Goal: Find specific page/section: Find specific page/section

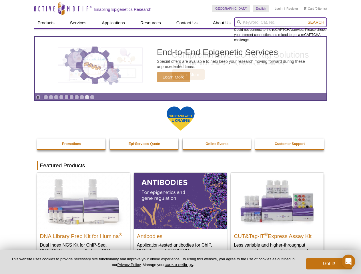
click at [280, 22] on input "search" at bounding box center [280, 22] width 93 height 10
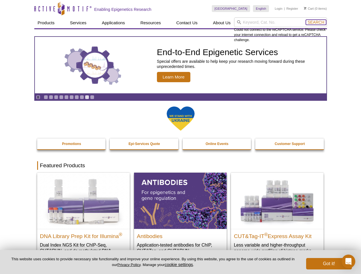
click at [316, 22] on span "Search" at bounding box center [316, 22] width 17 height 5
click at [38, 97] on icon "Pause" at bounding box center [38, 97] width 4 height 4
click at [46, 97] on link "Go to slide 1" at bounding box center [46, 97] width 4 height 4
click at [51, 97] on link "Go to slide 2" at bounding box center [51, 97] width 4 height 4
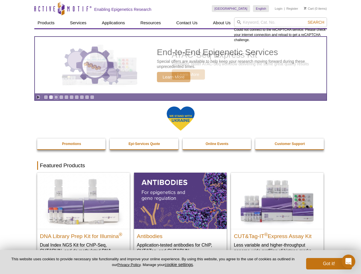
click at [56, 97] on link "Go to slide 3" at bounding box center [56, 97] width 4 height 4
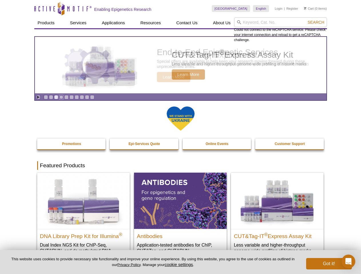
click at [61, 97] on link "Go to slide 4" at bounding box center [61, 97] width 4 height 4
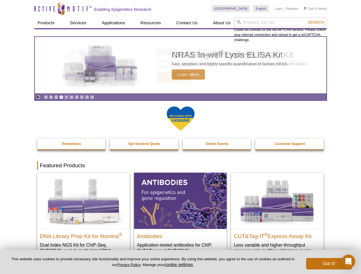
click at [66, 97] on link "Go to slide 5" at bounding box center [66, 97] width 4 height 4
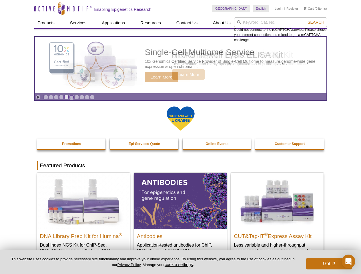
click at [71, 97] on link "Go to slide 6" at bounding box center [71, 97] width 4 height 4
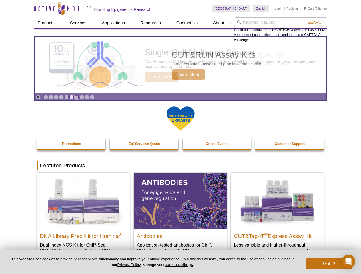
click at [77, 97] on link "Go to slide 7" at bounding box center [77, 97] width 4 height 4
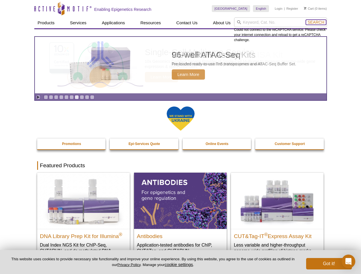
click at [316, 22] on span "Search" at bounding box center [316, 22] width 17 height 5
